Goal: Task Accomplishment & Management: Use online tool/utility

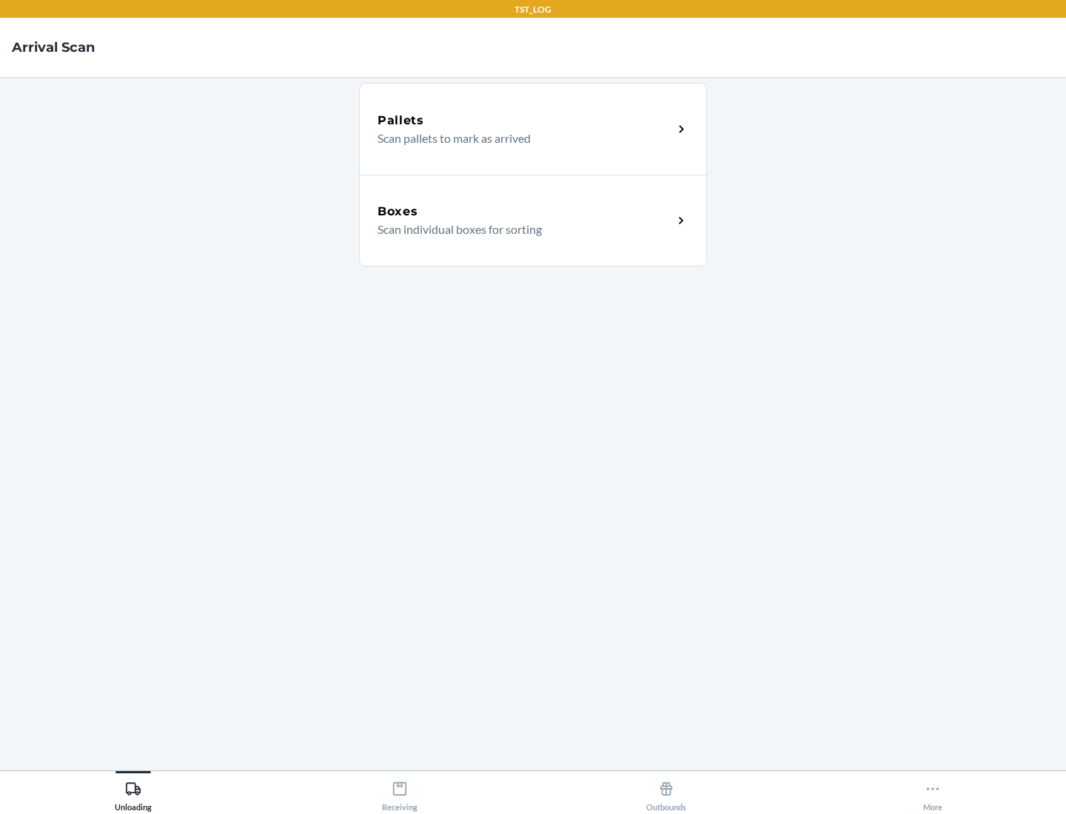
click at [525, 212] on div "Boxes" at bounding box center [524, 212] width 295 height 18
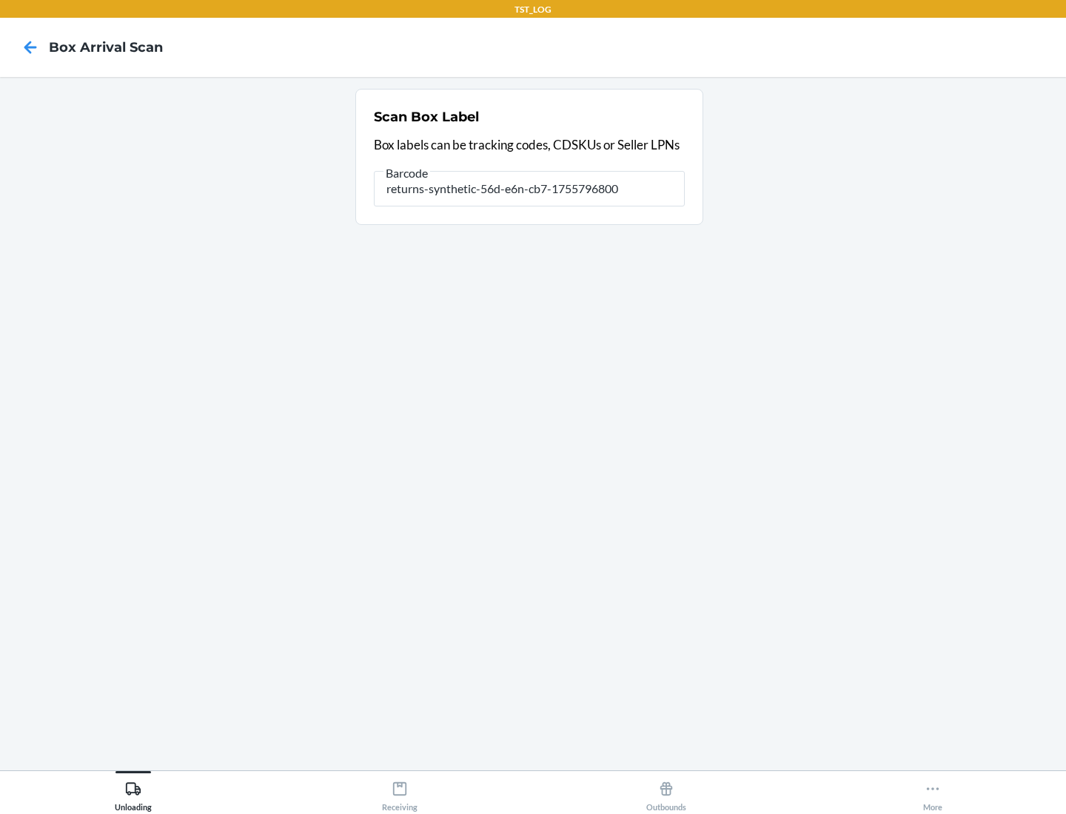
type input "returns-synthetic-56d-e6n-cb7-1755796800"
